Goal: Task Accomplishment & Management: Use online tool/utility

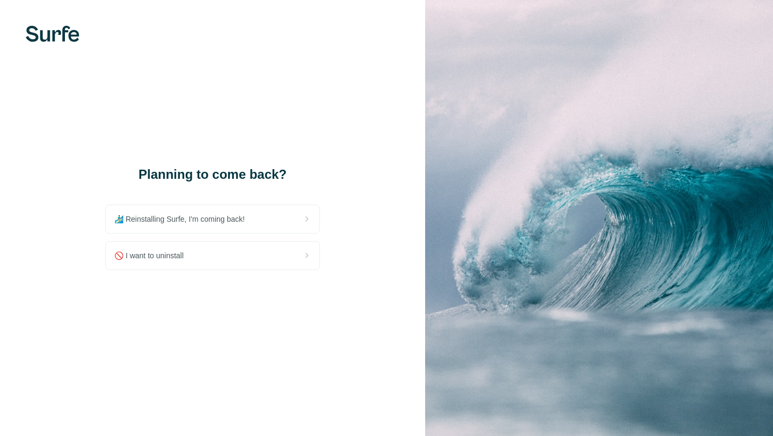
click at [235, 228] on div "🏄🏻‍♂️ Reinstalling Surfe, I'm coming back!" at bounding box center [213, 219] width 214 height 28
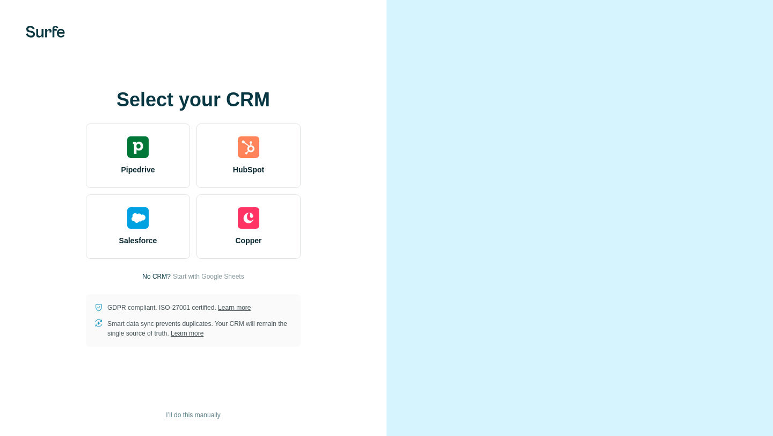
click at [473, 87] on div at bounding box center [579, 218] width 386 height 436
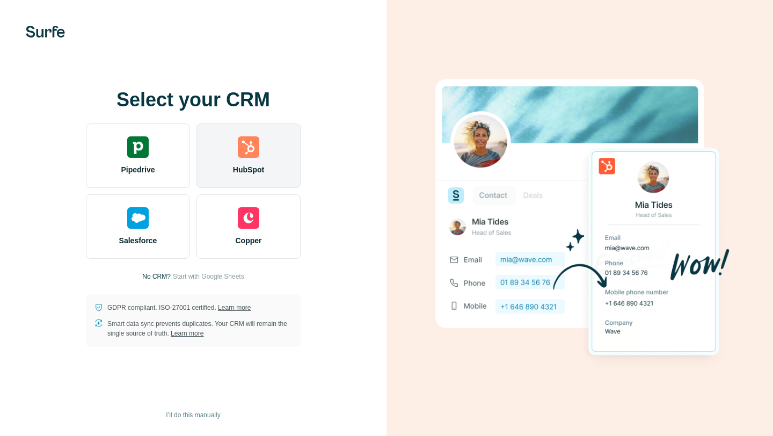
click at [238, 145] on div at bounding box center [248, 146] width 21 height 21
